Goal: Information Seeking & Learning: Find specific fact

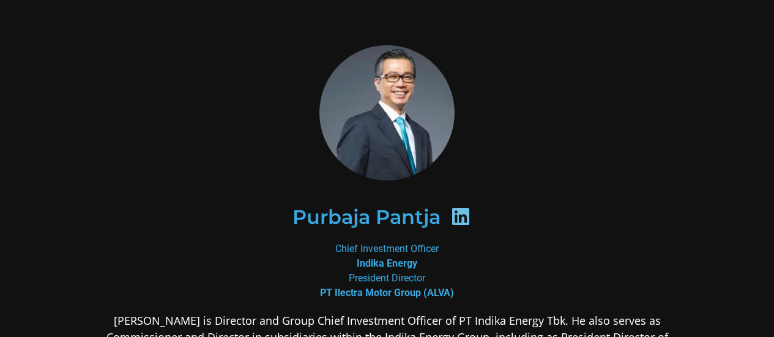
scroll to position [118, 0]
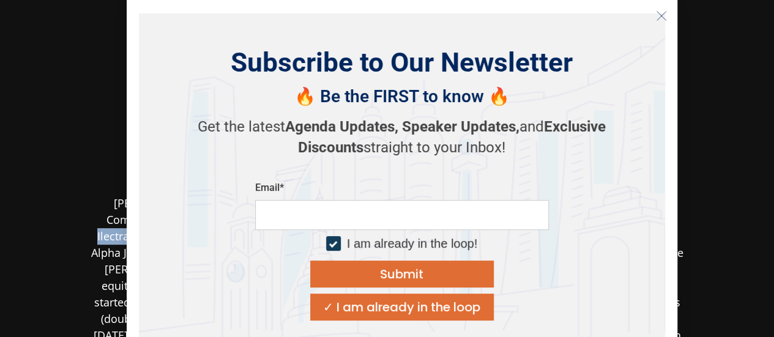
drag, startPoint x: 542, startPoint y: 220, endPoint x: 197, endPoint y: 236, distance: 345.6
click at [197, 236] on body "Purbaja Pantja Chief Investment Officer Indika Energy President Director PT Ile…" at bounding box center [387, 240] width 774 height 717
click at [661, 13] on icon "Close" at bounding box center [661, 15] width 11 height 11
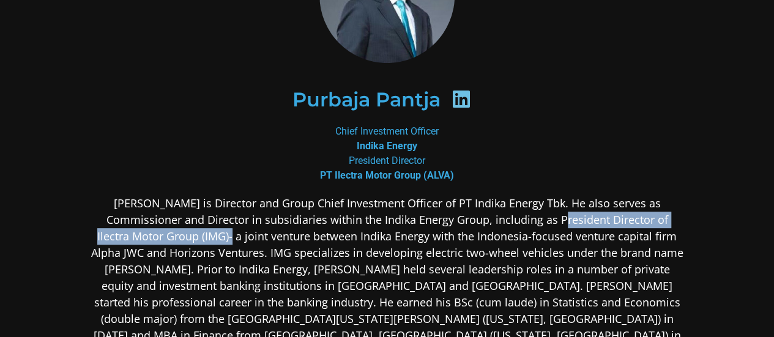
copy p "President Director of Ilectra Motor Group (IMG)"
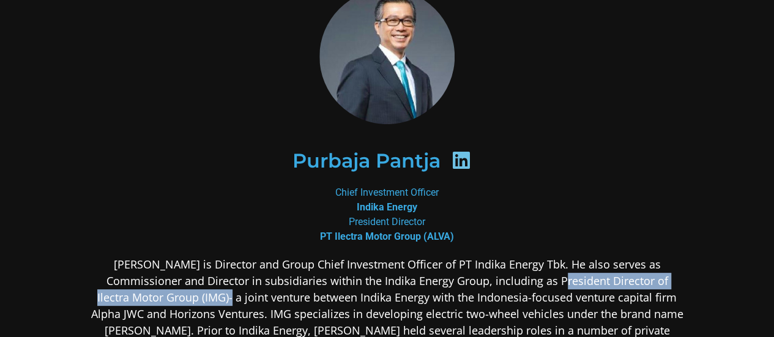
copy p "President Director of Ilectra Motor Group (IMG)"
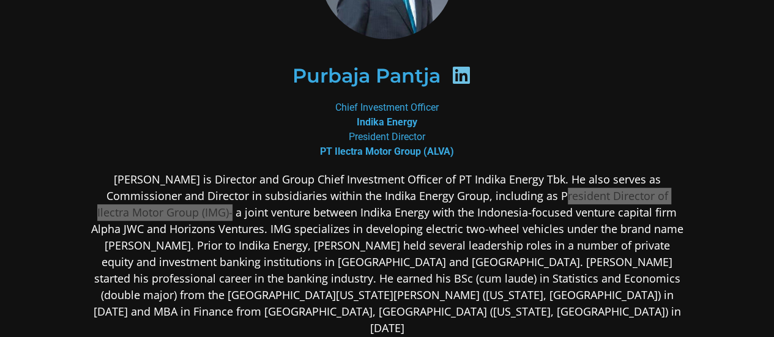
scroll to position [179, 0]
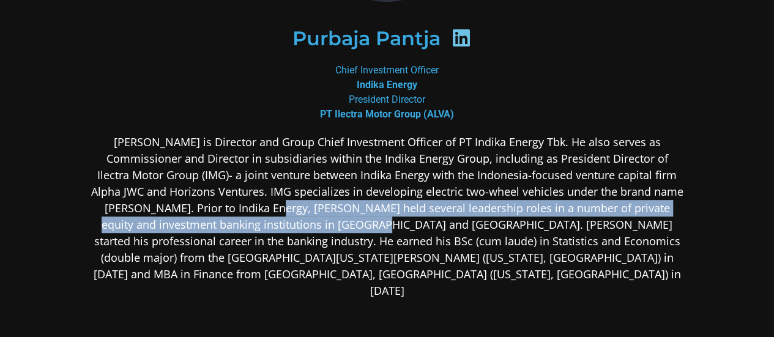
drag, startPoint x: 257, startPoint y: 213, endPoint x: 296, endPoint y: 225, distance: 40.3
click at [296, 225] on p "[PERSON_NAME] is Director and Group Chief Investment Officer of PT Indika Energ…" at bounding box center [387, 216] width 595 height 165
copy p "ntja held several leadership roles in a number of private equity and investment…"
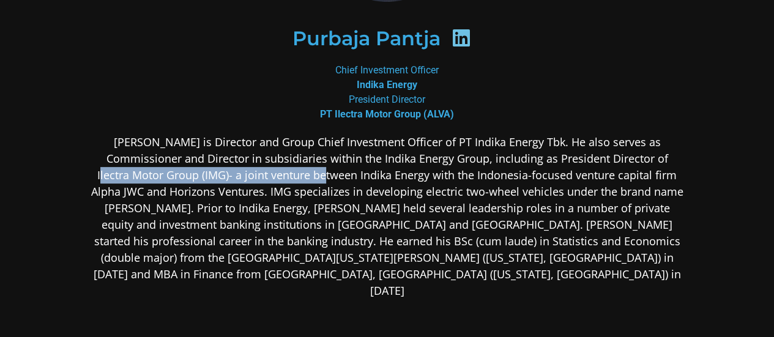
drag, startPoint x: 651, startPoint y: 159, endPoint x: 404, endPoint y: 128, distance: 249.2
click at [286, 178] on p "[PERSON_NAME] is Director and Group Chief Investment Officer of PT Indika Energ…" at bounding box center [387, 216] width 595 height 165
